Goal: Task Accomplishment & Management: Use online tool/utility

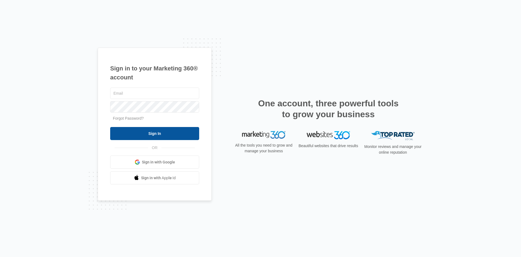
type input "[EMAIL_ADDRESS][PERSON_NAME][DOMAIN_NAME]"
click at [150, 135] on input "Sign In" at bounding box center [154, 133] width 89 height 13
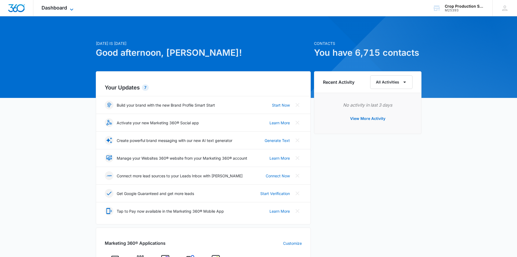
click at [74, 5] on div "Dashboard Apps Forms CRM Email Content Intelligence Files Brand Settings" at bounding box center [58, 8] width 50 height 16
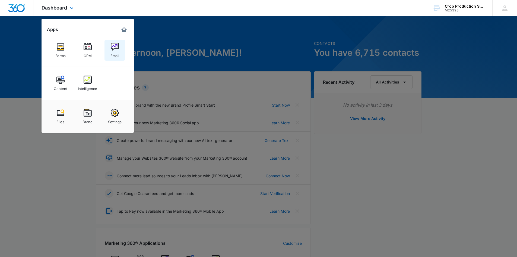
click at [113, 48] on img at bounding box center [115, 47] width 8 height 8
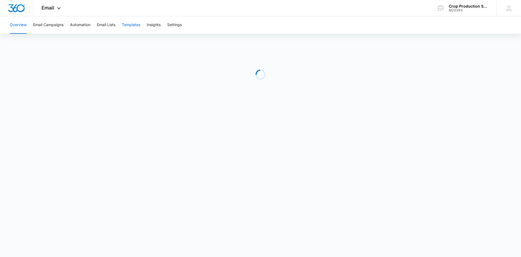
click at [134, 26] on button "Templates" at bounding box center [131, 24] width 18 height 17
